Goal: Task Accomplishment & Management: Manage account settings

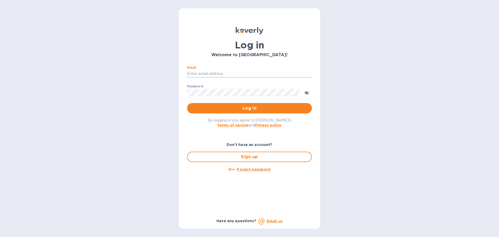
click at [235, 74] on input "Email" at bounding box center [249, 74] width 125 height 8
type input "[PERSON_NAME][EMAIL_ADDRESS][DOMAIN_NAME]"
click at [253, 105] on span "Log in" at bounding box center [249, 108] width 116 height 6
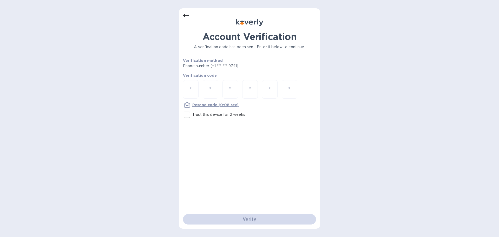
drag, startPoint x: 187, startPoint y: 87, endPoint x: 180, endPoint y: 74, distance: 14.5
click at [187, 87] on div at bounding box center [191, 89] width 16 height 18
paste input "7"
type input "7"
type input "2"
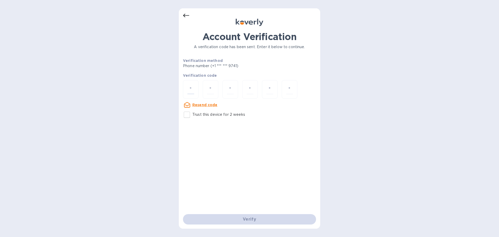
type input "9"
type input "5"
type input "7"
type input "9"
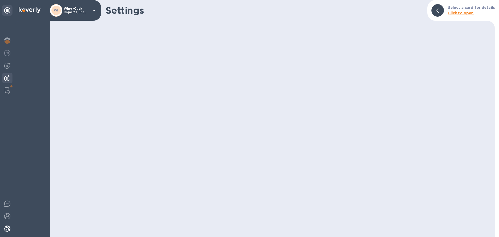
click at [6, 76] on img at bounding box center [7, 78] width 6 height 6
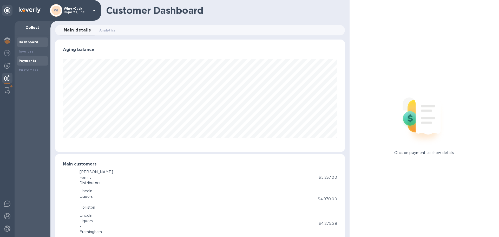
scroll to position [259724, 259548]
click at [25, 69] on b "Customers" at bounding box center [29, 70] width 20 height 4
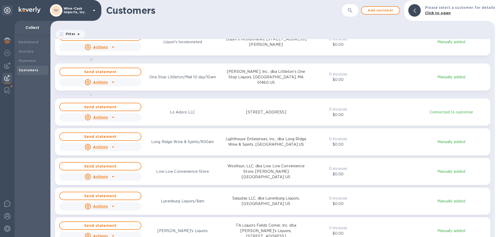
scroll to position [2521, 0]
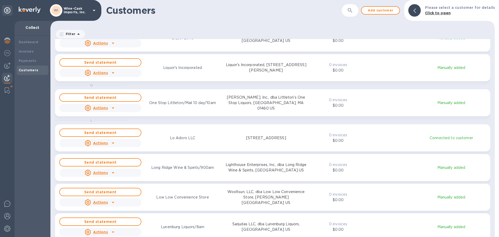
click at [353, 9] on icon "button" at bounding box center [350, 10] width 6 height 6
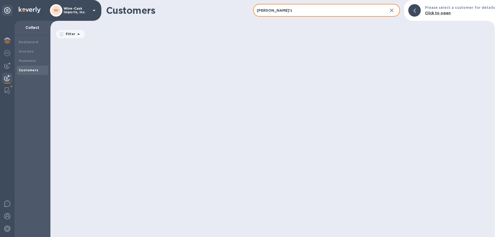
scroll to position [194, 442]
click at [291, 12] on input "[PERSON_NAME]'s" at bounding box center [318, 10] width 130 height 13
click at [290, 11] on input "[PERSON_NAME]'s" at bounding box center [318, 10] width 130 height 13
type input "[PERSON_NAME]'s"
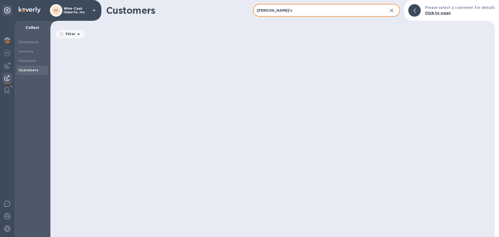
click at [290, 11] on input "[PERSON_NAME]'s" at bounding box center [318, 10] width 130 height 13
click at [29, 71] on b "Customers" at bounding box center [29, 70] width 20 height 4
click at [80, 35] on icon at bounding box center [78, 34] width 6 height 6
click at [269, 65] on div "grid" at bounding box center [275, 138] width 440 height 198
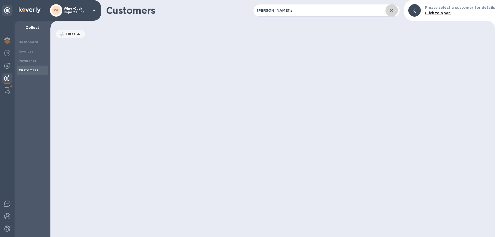
click at [393, 10] on icon "button" at bounding box center [392, 11] width 4 height 4
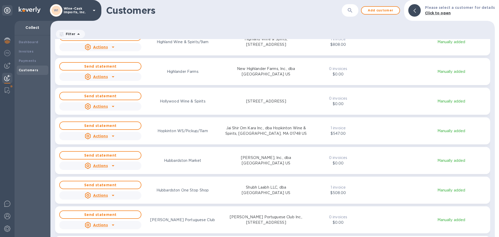
scroll to position [1818, 0]
click at [391, 11] on span "Add customer" at bounding box center [381, 10] width 30 height 6
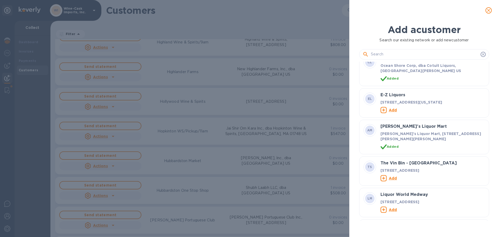
scroll to position [1377, 0]
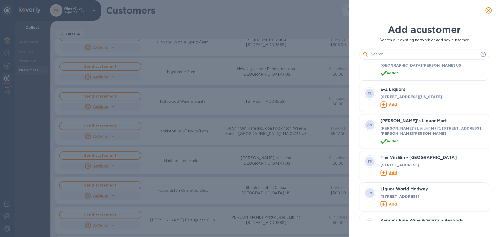
drag, startPoint x: 387, startPoint y: 52, endPoint x: 385, endPoint y: 54, distance: 3.5
click at [387, 52] on input "text" at bounding box center [425, 54] width 108 height 8
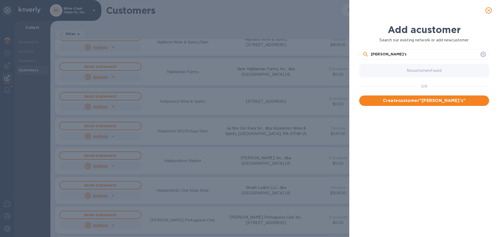
click at [394, 54] on input "[PERSON_NAME]'s" at bounding box center [425, 54] width 108 height 8
type input "l"
type input "[PERSON_NAME]'s Family Liquors, Inc."
click at [400, 100] on span "Create customer " [PERSON_NAME]'s Family Liquors, Inc. "" at bounding box center [424, 103] width 122 height 12
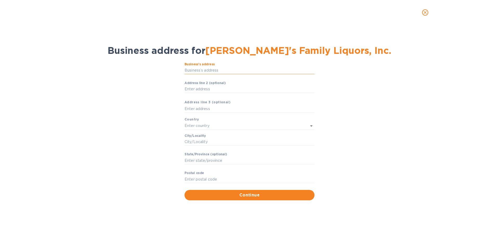
click at [203, 70] on input "Business’s аddress" at bounding box center [249, 71] width 130 height 8
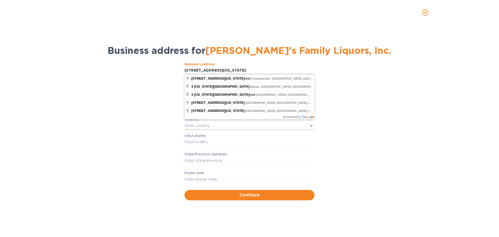
type input "[STREET_ADDRESS][US_STATE]"
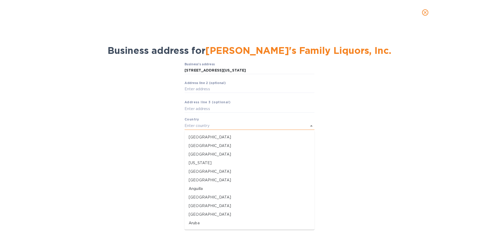
click at [201, 127] on input "text" at bounding box center [241, 126] width 115 height 8
click at [201, 136] on p "[GEOGRAPHIC_DATA]" at bounding box center [250, 136] width 122 height 5
type input "[GEOGRAPHIC_DATA]"
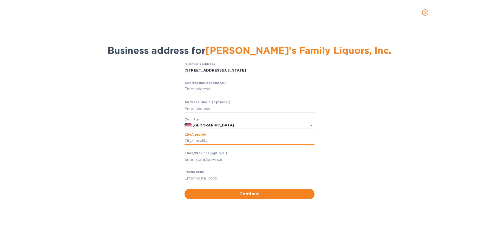
click at [203, 142] on input "Сity/Locаlity" at bounding box center [249, 141] width 130 height 8
type input "[GEOGRAPHIC_DATA]"
click at [204, 157] on input "Stаte/Province (optional)" at bounding box center [249, 159] width 130 height 8
type input "MA"
click at [203, 179] on input "Pоstal cоde" at bounding box center [249, 178] width 130 height 8
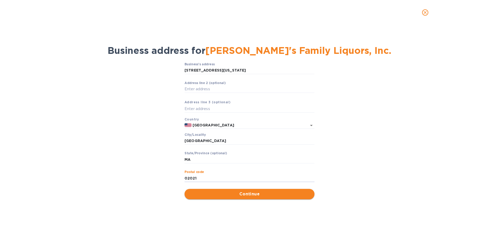
type input "02021"
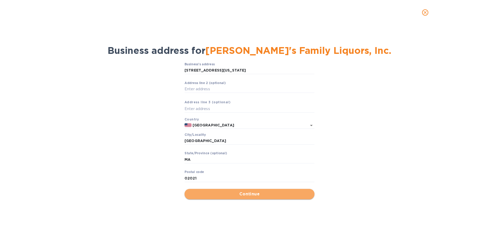
click at [244, 196] on span "Continue" at bounding box center [250, 194] width 122 height 6
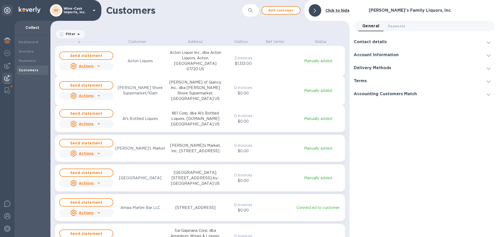
scroll to position [194, 297]
click at [383, 40] on h3 "Contact details" at bounding box center [370, 41] width 33 height 5
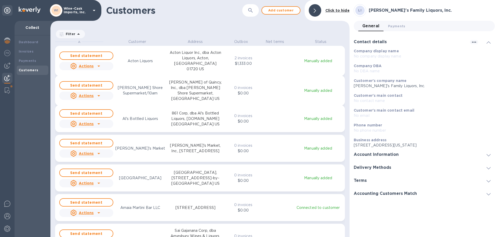
click at [377, 112] on b "Customer's main contact email" at bounding box center [384, 110] width 61 height 4
click at [361, 114] on p "No email" at bounding box center [422, 115] width 137 height 5
click at [474, 41] on icon "button" at bounding box center [474, 42] width 6 height 6
click at [478, 55] on p "Edit" at bounding box center [480, 52] width 8 height 5
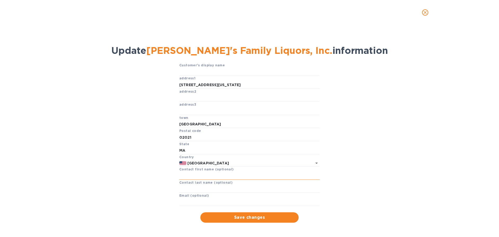
click at [187, 177] on input "text" at bounding box center [249, 176] width 140 height 8
type input "Keri"
click at [184, 198] on input "text" at bounding box center [249, 202] width 140 height 8
paste input "[EMAIL_ADDRESS][DOMAIN_NAME]"
type input "[EMAIL_ADDRESS][DOMAIN_NAME]"
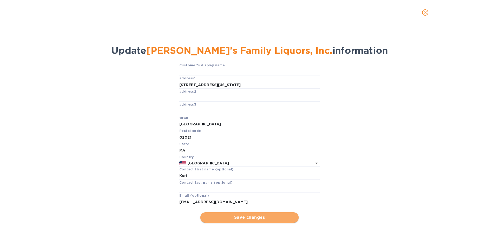
click at [247, 217] on span "Save changes" at bounding box center [249, 217] width 90 height 6
click at [188, 72] on input "text" at bounding box center [249, 72] width 140 height 8
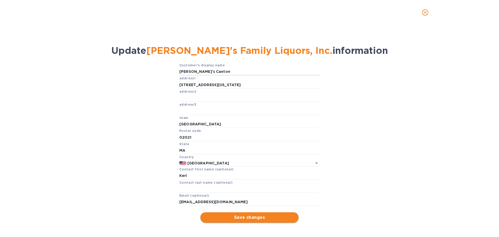
type input "[PERSON_NAME]'s Canton"
click at [252, 218] on span "Save changes" at bounding box center [249, 217] width 90 height 6
click at [425, 15] on icon "close" at bounding box center [424, 12] width 5 height 5
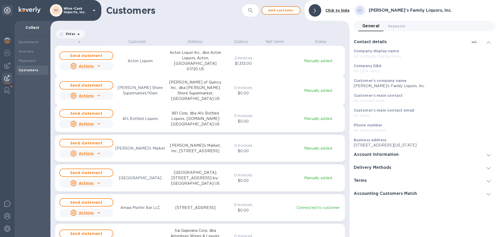
click at [408, 191] on h3 "Accounting Customers Match" at bounding box center [385, 193] width 63 height 5
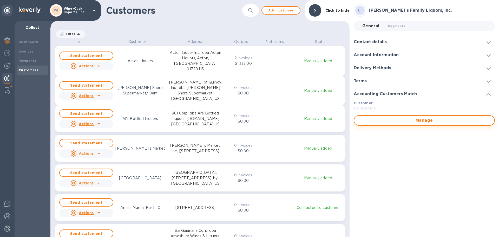
click at [428, 121] on span "Manage" at bounding box center [424, 120] width 132 height 6
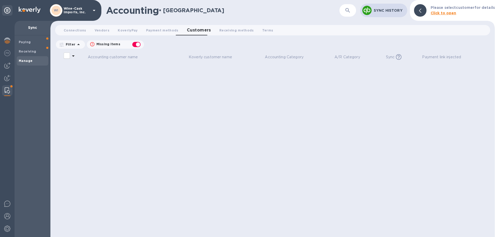
checkbox input "false"
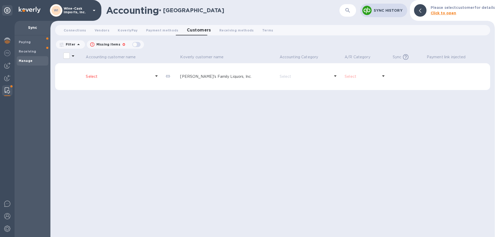
click at [77, 43] on icon at bounding box center [78, 44] width 6 height 6
click at [174, 48] on div "Filter Filters Missing items 0 Accounting Category: A/P Category: Sync: All" at bounding box center [272, 44] width 435 height 10
click at [5, 80] on img at bounding box center [7, 78] width 6 height 6
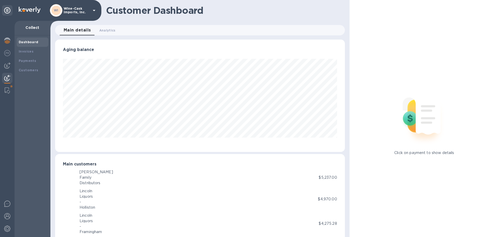
scroll to position [259724, 259548]
click at [27, 71] on b "Customers" at bounding box center [29, 70] width 20 height 4
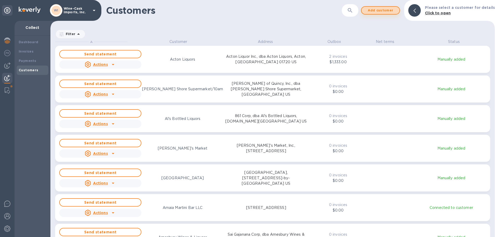
click at [392, 11] on span "Add customer" at bounding box center [381, 10] width 30 height 6
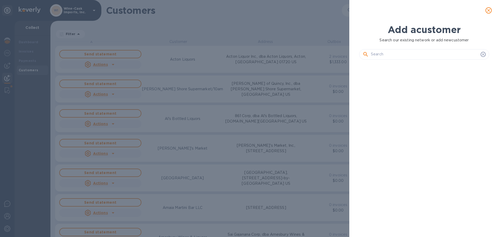
scroll to position [155, 132]
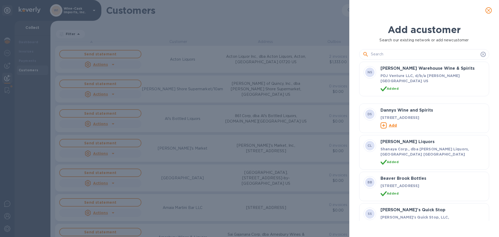
click at [380, 55] on input "text" at bounding box center [425, 54] width 108 height 8
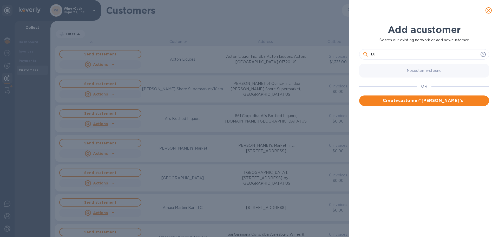
type input "L"
type input "Delukes, Inc."
click at [444, 99] on span "Create customer " Delukes, Inc. "" at bounding box center [424, 100] width 122 height 6
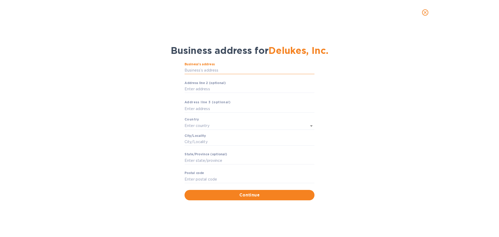
click at [209, 71] on input "Business’s аddress" at bounding box center [249, 71] width 130 height 8
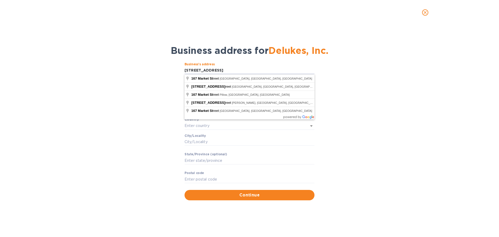
type input "[STREET_ADDRESS]"
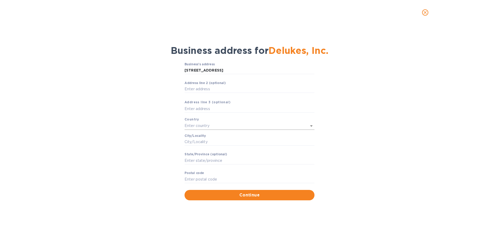
click at [202, 126] on input "text" at bounding box center [241, 126] width 115 height 8
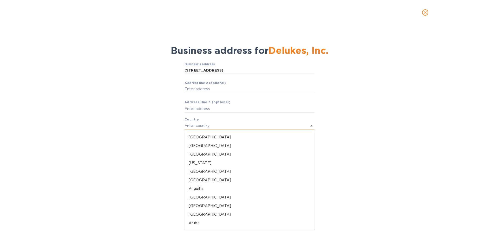
scroll to position [194, 442]
click at [204, 136] on p "[GEOGRAPHIC_DATA]" at bounding box center [250, 136] width 122 height 5
type input "[GEOGRAPHIC_DATA]"
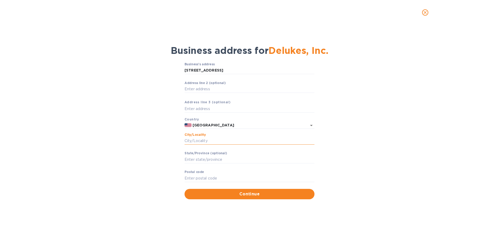
click at [203, 141] on input "Сity/Locаlity" at bounding box center [249, 141] width 130 height 8
type input "Rockland"
click at [203, 161] on input "Stаte/Province (optional)" at bounding box center [249, 159] width 130 height 8
type input "MA"
click at [196, 176] on input "Pоstal cоde" at bounding box center [249, 178] width 130 height 8
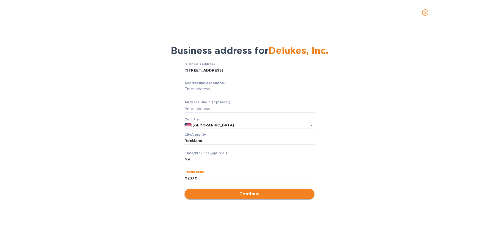
type input "02370"
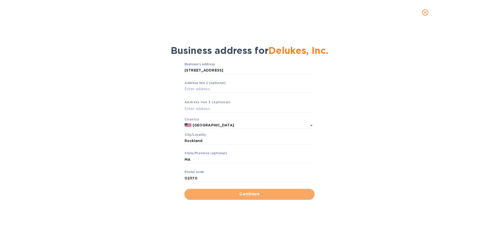
click at [260, 198] on button "Continue" at bounding box center [249, 194] width 130 height 10
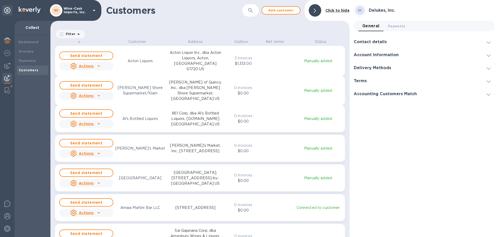
scroll to position [194, 297]
click at [378, 42] on h3 "Contact details" at bounding box center [370, 41] width 33 height 5
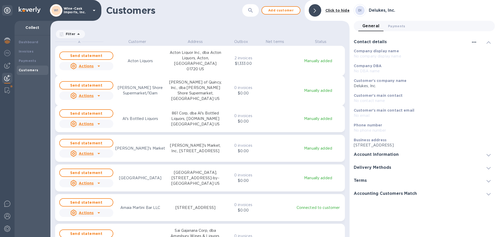
click at [474, 41] on icon "button" at bounding box center [474, 42] width 6 height 6
click at [479, 55] on p "Edit" at bounding box center [480, 52] width 8 height 5
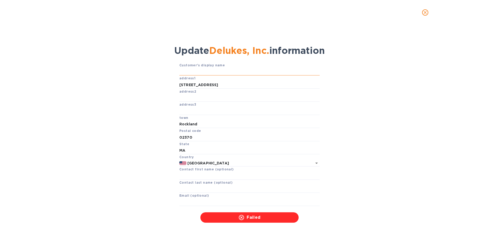
click at [200, 71] on input "text" at bounding box center [249, 72] width 140 height 8
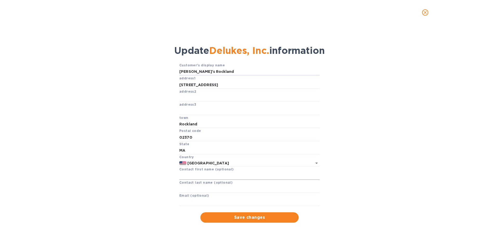
type input "[PERSON_NAME]'s Rockland"
click at [187, 176] on input "text" at bounding box center [249, 176] width 140 height 8
type input "Keri"
click at [184, 203] on input "text" at bounding box center [249, 202] width 140 height 8
paste input "[EMAIL_ADDRESS][DOMAIN_NAME]"
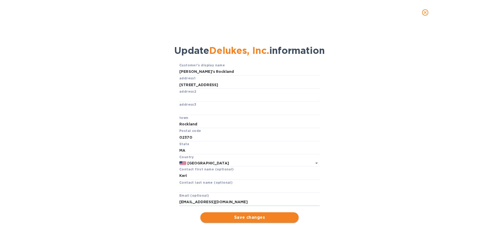
type input "[EMAIL_ADDRESS][DOMAIN_NAME]"
click at [263, 217] on span "Save changes" at bounding box center [249, 217] width 90 height 6
click at [424, 13] on icon "close" at bounding box center [424, 12] width 5 height 5
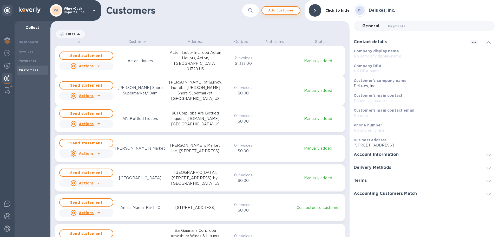
click at [283, 10] on span "Add customer" at bounding box center [281, 10] width 30 height 6
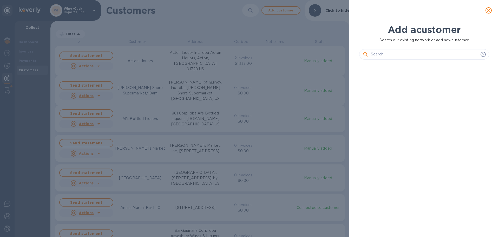
scroll to position [155, 132]
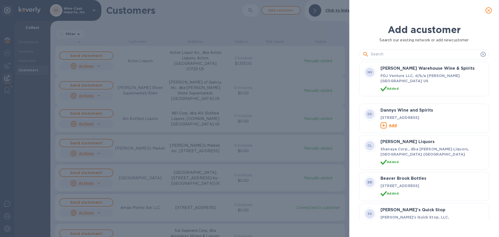
click at [384, 51] on input "text" at bounding box center [425, 54] width 108 height 8
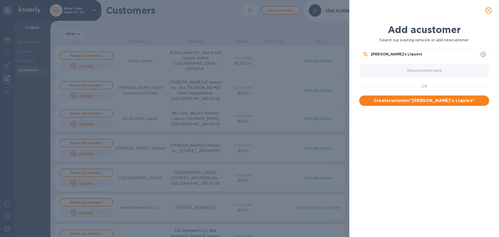
type input "[PERSON_NAME]'s Liquors"
click at [398, 98] on span "Create customer " [PERSON_NAME]'s Liquors "" at bounding box center [424, 100] width 122 height 6
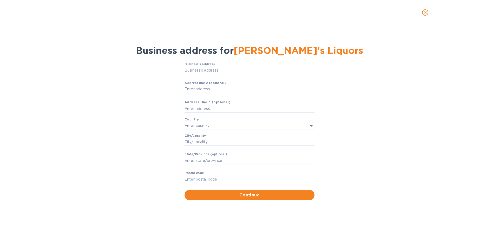
click at [202, 71] on input "Business’s аddress" at bounding box center [249, 71] width 130 height 8
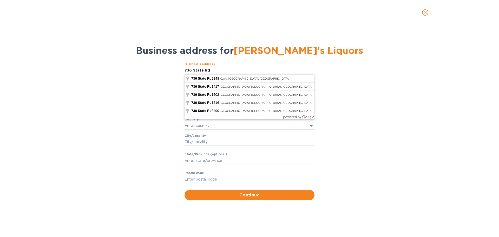
type input "736 State Rd"
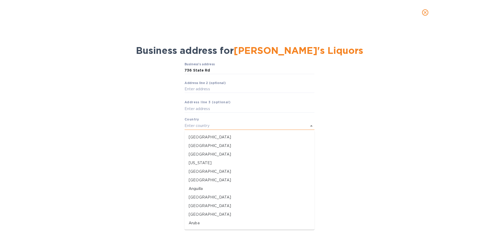
click at [206, 127] on input "text" at bounding box center [241, 126] width 115 height 8
click at [205, 135] on p "[GEOGRAPHIC_DATA]" at bounding box center [250, 136] width 122 height 5
type input "[GEOGRAPHIC_DATA]"
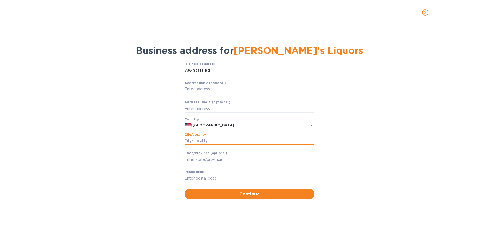
click at [203, 142] on input "Сity/Locаlity" at bounding box center [249, 141] width 130 height 8
type input "[GEOGRAPHIC_DATA]"
click at [192, 158] on input "Stаte/Province (optional)" at bounding box center [249, 159] width 130 height 8
type input "MA"
click at [190, 177] on input "Pоstal cоde" at bounding box center [249, 178] width 130 height 8
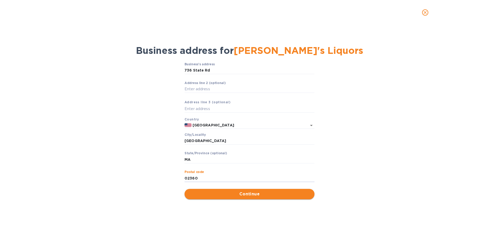
type input "02360"
click at [246, 198] on button "Continue" at bounding box center [249, 194] width 130 height 10
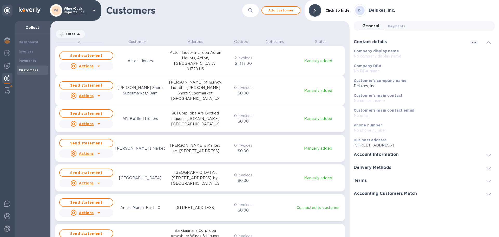
scroll to position [194, 297]
click at [475, 41] on icon "button" at bounding box center [474, 42] width 6 height 6
click at [480, 53] on p "Edit" at bounding box center [480, 52] width 8 height 5
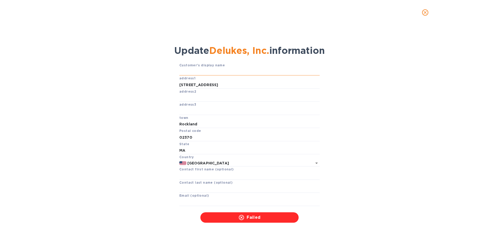
click at [196, 69] on input "text" at bounding box center [249, 72] width 140 height 8
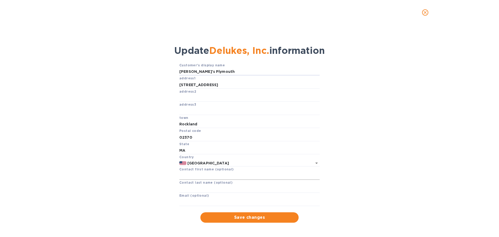
type input "[PERSON_NAME]'s Plymouth"
click at [181, 177] on input "text" at bounding box center [249, 176] width 140 height 8
type input "Keri"
click at [182, 202] on input "text" at bounding box center [249, 202] width 140 height 8
paste input "[EMAIL_ADDRESS][DOMAIN_NAME]"
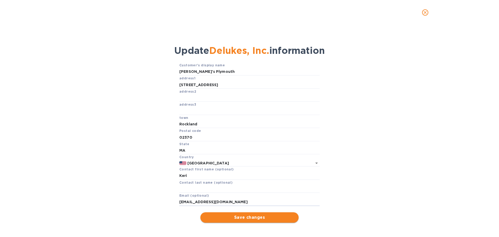
type input "[EMAIL_ADDRESS][DOMAIN_NAME]"
click at [235, 219] on span "Save changes" at bounding box center [249, 217] width 90 height 6
click at [253, 214] on button "Done" at bounding box center [249, 217] width 98 height 10
click at [424, 13] on icon "close" at bounding box center [425, 12] width 3 height 3
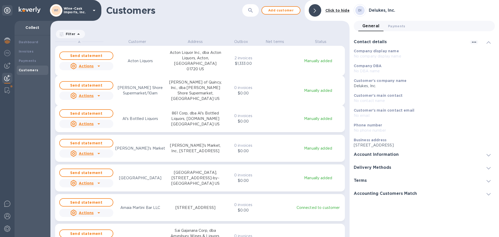
scroll to position [104, 0]
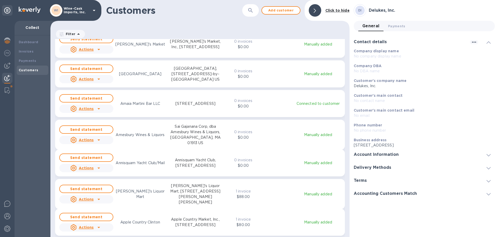
click at [408, 193] on h3 "Accounting Customers Match" at bounding box center [385, 193] width 63 height 5
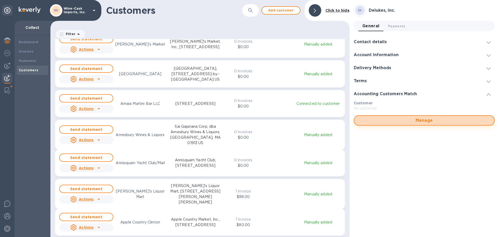
click at [416, 122] on span "Manage" at bounding box center [424, 120] width 132 height 6
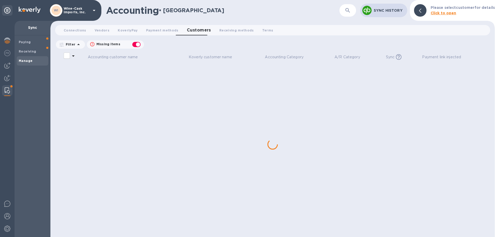
checkbox input "false"
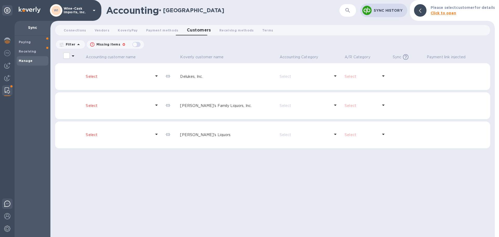
click at [6, 202] on img at bounding box center [7, 203] width 6 height 6
click at [7, 215] on img at bounding box center [7, 216] width 6 height 6
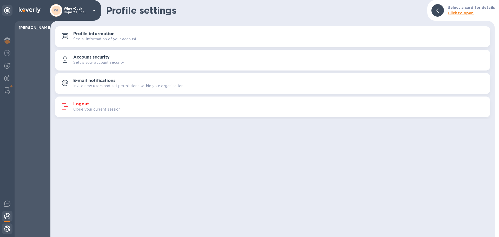
click at [4, 228] on img at bounding box center [7, 228] width 6 height 6
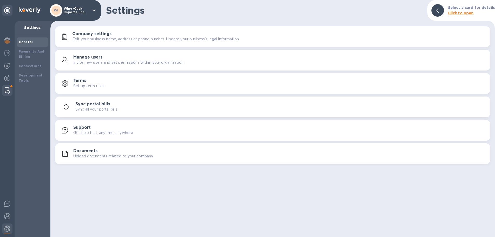
click at [6, 91] on img at bounding box center [7, 90] width 5 height 6
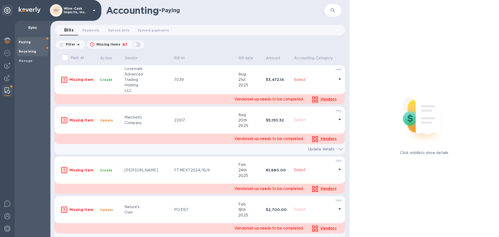
click at [23, 48] on div "Receiving" at bounding box center [33, 51] width 32 height 9
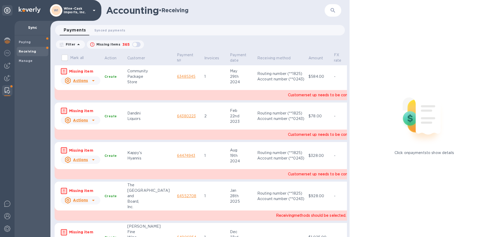
scroll to position [9944, 0]
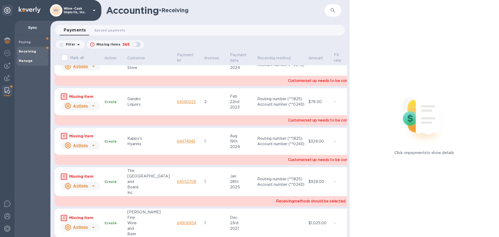
click at [27, 63] on span "Manage" at bounding box center [26, 60] width 14 height 5
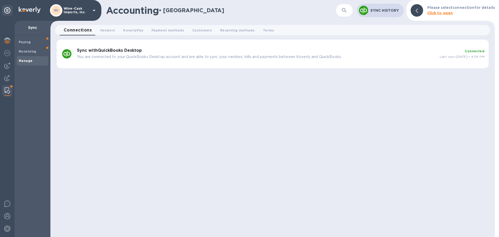
click at [146, 60] on div "Sync with QuickBooks Desktop You are connected to your QuickBooks Desktop accou…" at bounding box center [256, 54] width 363 height 16
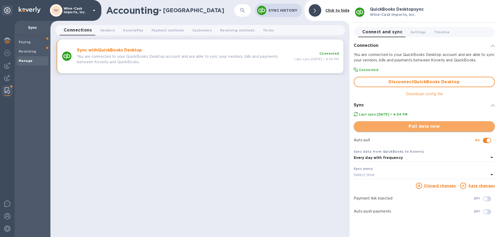
click at [412, 127] on span "Pull data now" at bounding box center [424, 126] width 133 height 6
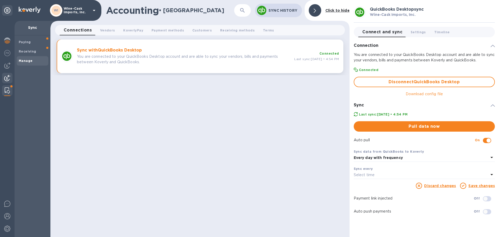
click at [5, 78] on img at bounding box center [7, 78] width 6 height 6
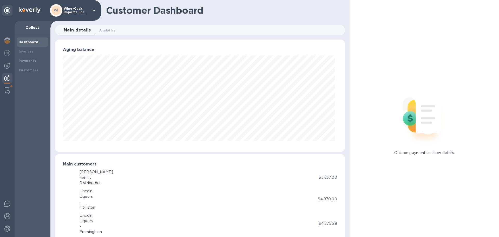
scroll to position [259724, 259548]
click at [19, 70] on b "Customers" at bounding box center [29, 70] width 20 height 4
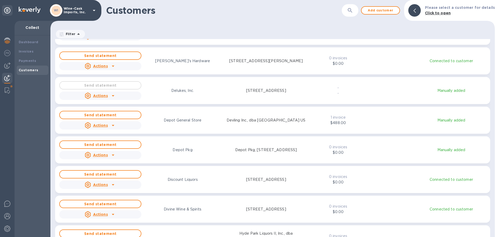
scroll to position [2313, 0]
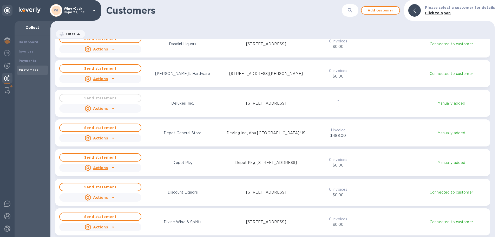
click at [104, 108] on u "Actions" at bounding box center [100, 108] width 15 height 4
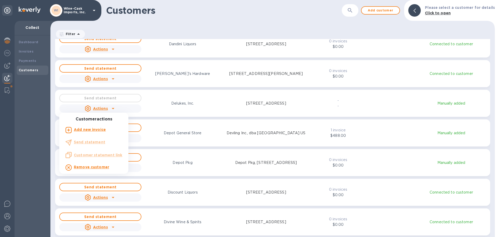
click at [108, 155] on ul "Customer actions Add new invoice Send statement Customer statement link Remove …" at bounding box center [93, 145] width 69 height 57
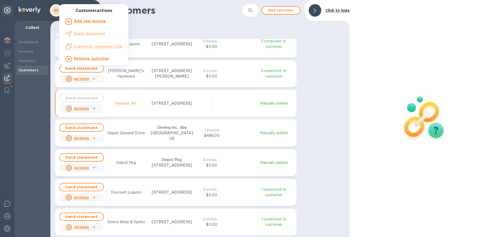
scroll to position [194, 297]
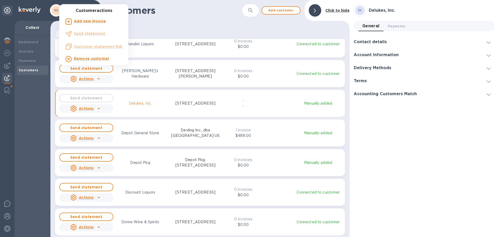
click at [386, 41] on div at bounding box center [249, 118] width 499 height 237
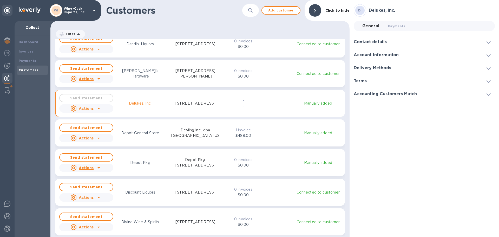
click at [493, 42] on div at bounding box center [488, 41] width 12 height 5
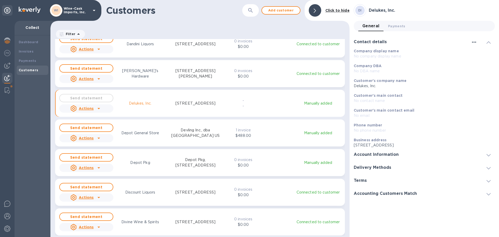
click at [474, 43] on icon "button" at bounding box center [474, 42] width 6 height 6
click at [487, 53] on li "Edit" at bounding box center [480, 52] width 21 height 17
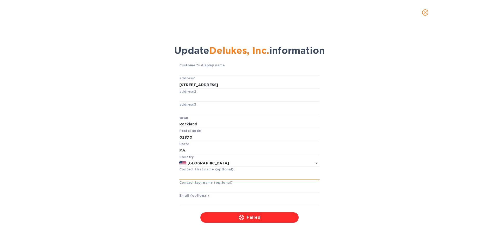
click at [193, 175] on input "text" at bounding box center [249, 176] width 140 height 8
type input "Keri"
click at [183, 200] on input "text" at bounding box center [249, 202] width 140 height 8
paste input "[EMAIL_ADDRESS][DOMAIN_NAME]"
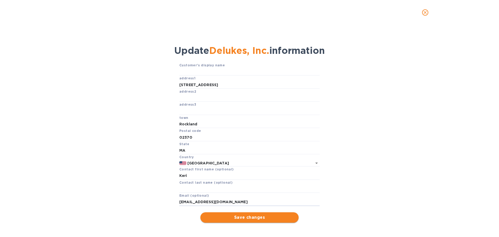
type input "[EMAIL_ADDRESS][DOMAIN_NAME]"
click at [229, 220] on span "Save changes" at bounding box center [249, 217] width 90 height 6
click at [425, 15] on span "close" at bounding box center [425, 12] width 6 height 6
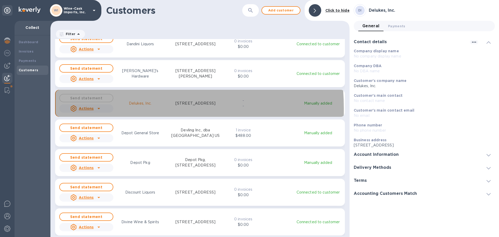
click at [88, 109] on u "Actions" at bounding box center [86, 108] width 15 height 4
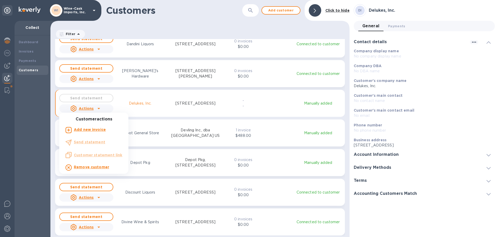
click at [378, 167] on div at bounding box center [249, 118] width 499 height 237
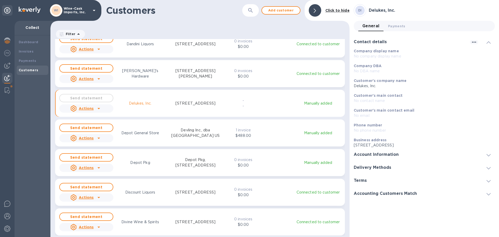
click at [379, 180] on div "Terms" at bounding box center [424, 180] width 141 height 13
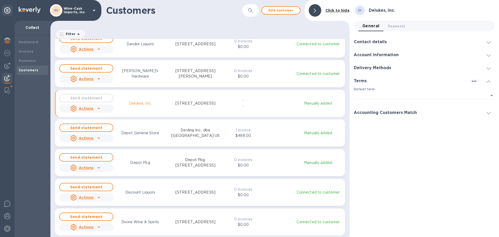
click at [408, 114] on h3 "Accounting Customers Match" at bounding box center [385, 112] width 63 height 5
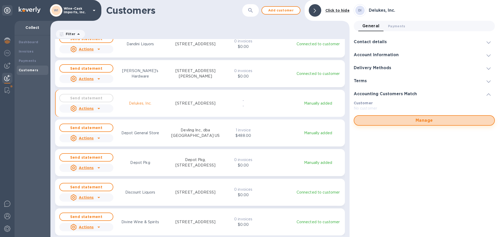
click at [412, 117] on span "Manage" at bounding box center [424, 120] width 132 height 6
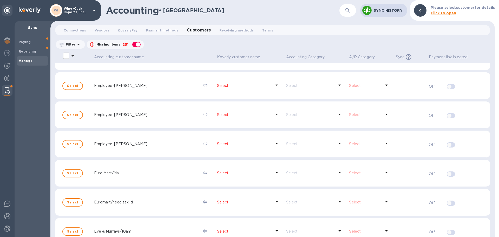
scroll to position [1960, 0]
